Goal: Task Accomplishment & Management: Complete application form

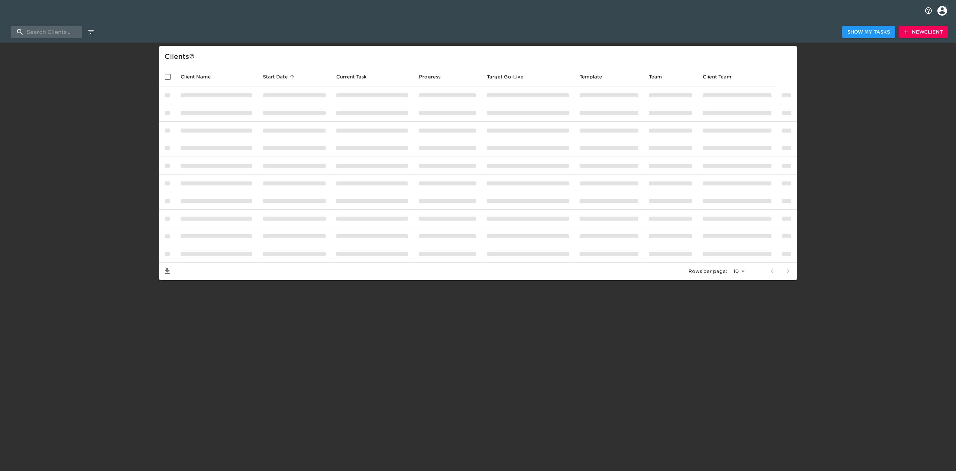
select select "10"
click at [852, 32] on span "Show My Tasks" at bounding box center [869, 32] width 43 height 8
click at [851, 30] on span "Show Client List" at bounding box center [866, 32] width 47 height 8
click at [851, 30] on span "Show My Tasks" at bounding box center [869, 32] width 43 height 8
click at [907, 32] on icon "button" at bounding box center [906, 32] width 7 height 7
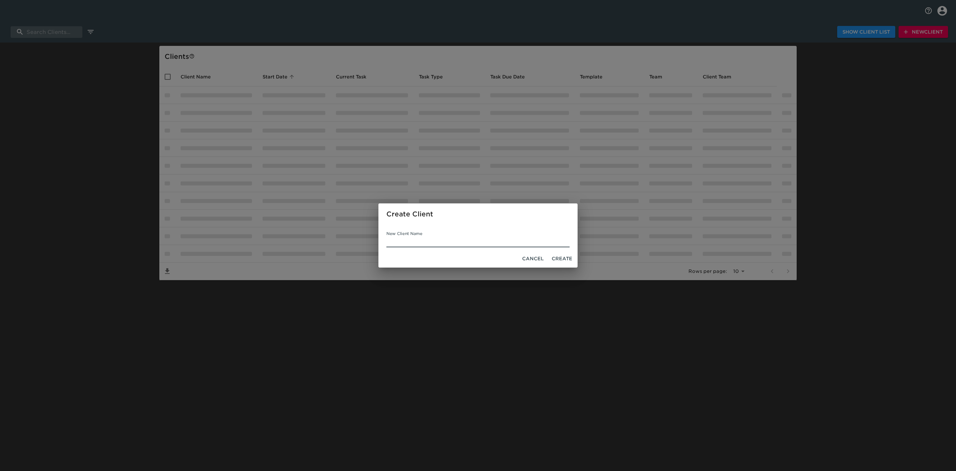
click at [458, 245] on input "New Client Name" at bounding box center [478, 241] width 183 height 11
type input "ABC Dealer"
click at [560, 256] on span "Create" at bounding box center [562, 258] width 21 height 8
click at [562, 258] on span "Create" at bounding box center [562, 258] width 21 height 8
click at [535, 256] on span "Cancel" at bounding box center [533, 258] width 22 height 8
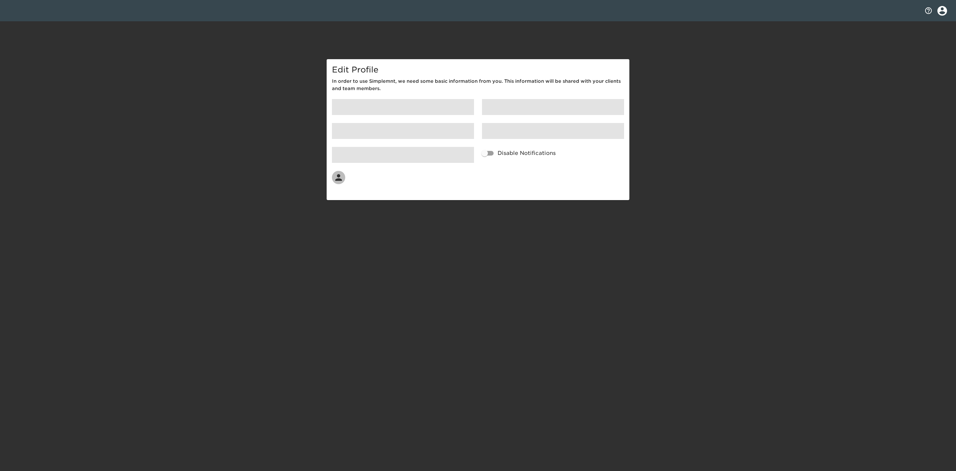
click at [371, 105] on span at bounding box center [403, 107] width 142 height 16
click at [374, 109] on span at bounding box center [403, 107] width 142 height 16
click at [408, 113] on span at bounding box center [403, 107] width 142 height 16
click at [404, 145] on div at bounding box center [403, 155] width 150 height 24
click at [397, 134] on span at bounding box center [403, 131] width 142 height 16
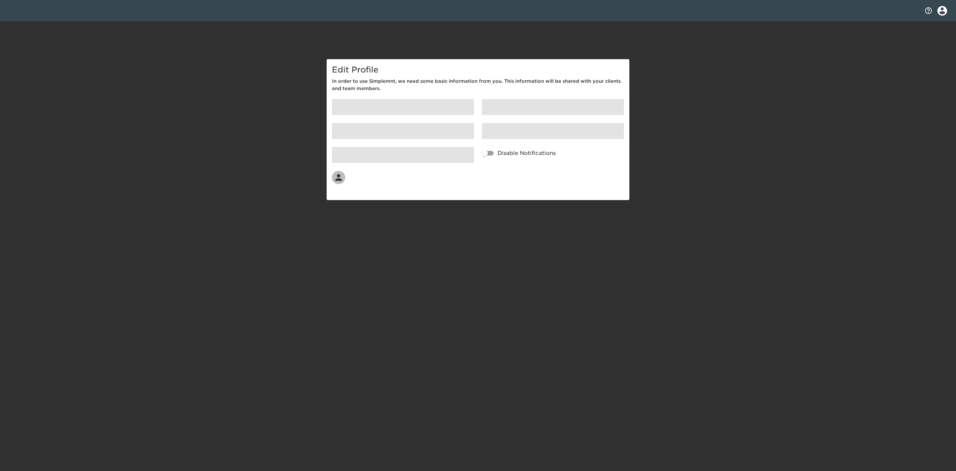
click at [224, 59] on div "Edit Profile In order to use Simplemnt, we need some basic information from you…" at bounding box center [478, 129] width 956 height 141
click at [157, 158] on div "Edit Profile In order to use Simplemnt, we need some basic information from you…" at bounding box center [478, 129] width 956 height 141
click at [709, 145] on div "Edit Profile In order to use Simplemnt, we need some basic information from you…" at bounding box center [478, 129] width 956 height 141
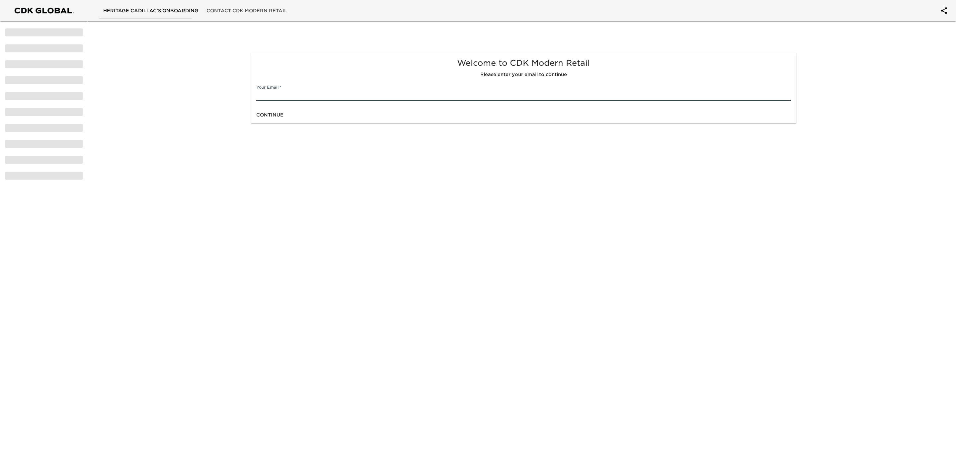
type input "[PERSON_NAME][EMAIL_ADDRESS][PERSON_NAME][DOMAIN_NAME]"
click at [264, 117] on span "Continue" at bounding box center [269, 115] width 27 height 8
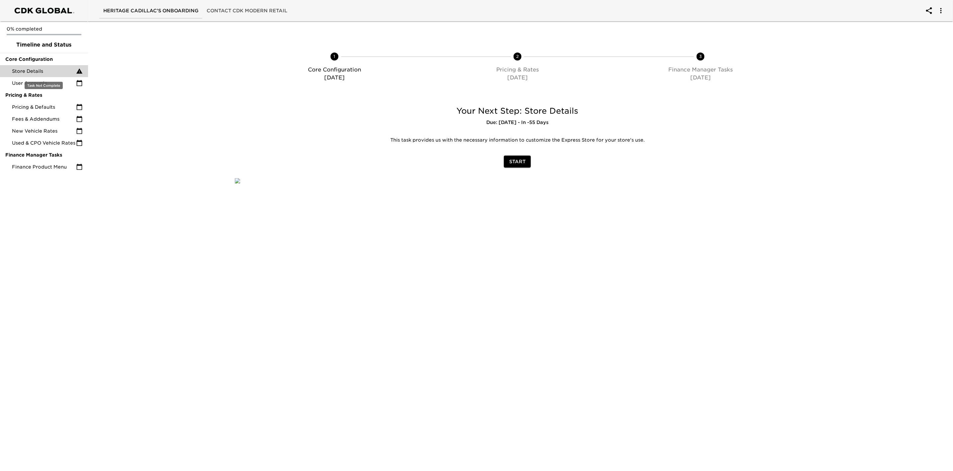
click at [36, 70] on span "Store Details" at bounding box center [44, 71] width 64 height 7
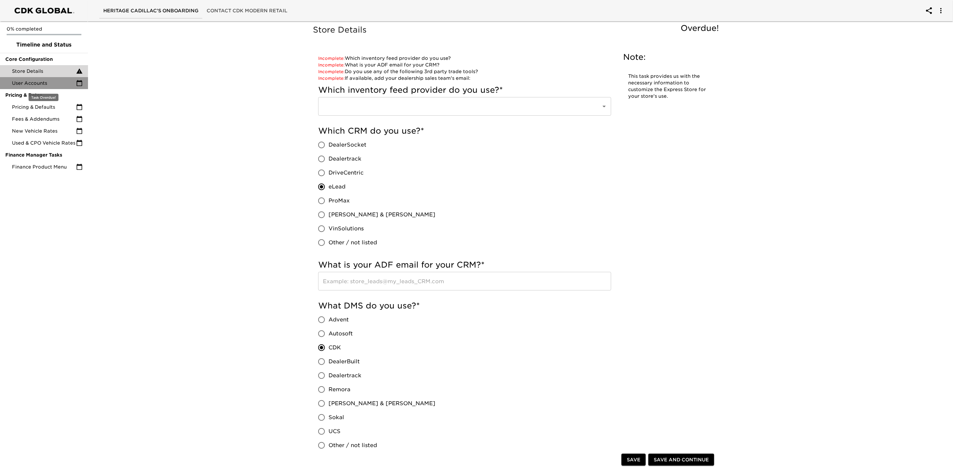
click at [35, 82] on span "User Accounts" at bounding box center [44, 83] width 64 height 7
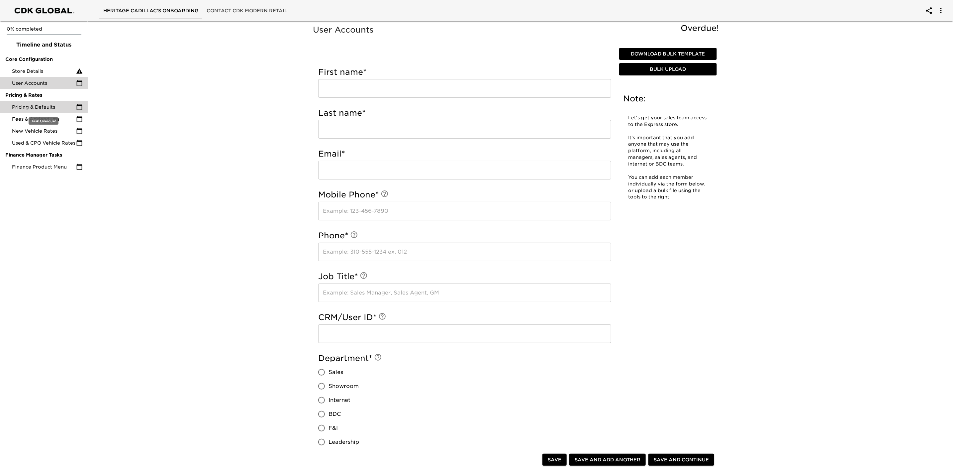
click at [39, 107] on span "Pricing & Defaults" at bounding box center [44, 107] width 64 height 7
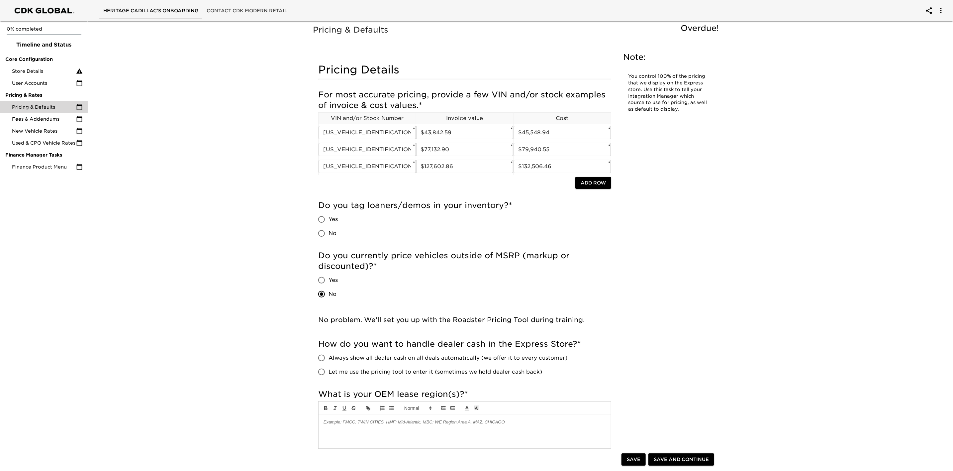
click at [55, 202] on div "0% completed Timeline and Status Core Configuration Store Details User Accounts…" at bounding box center [44, 235] width 88 height 471
click at [42, 129] on span "New Vehicle Rates" at bounding box center [44, 131] width 64 height 7
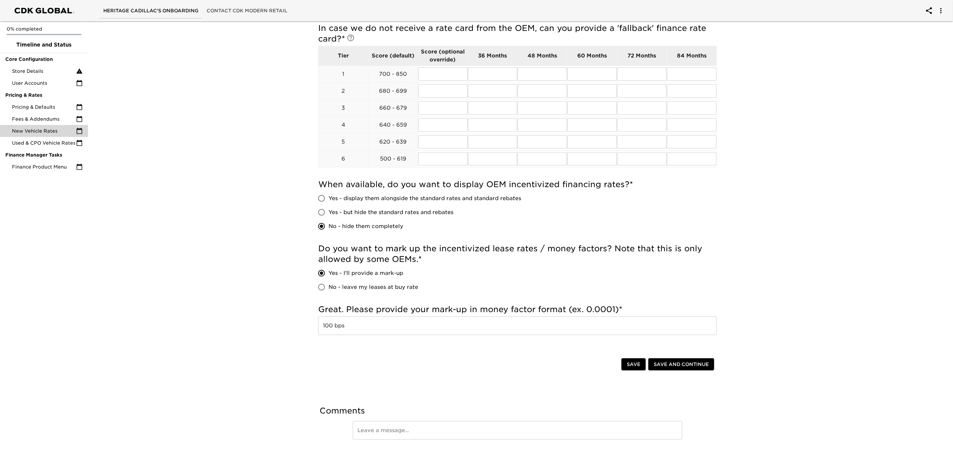
scroll to position [254, 0]
